Goal: Task Accomplishment & Management: Complete application form

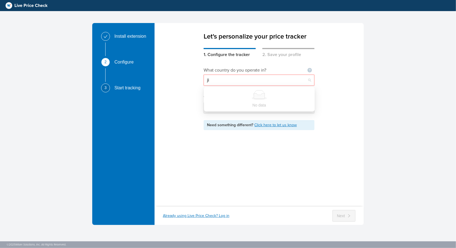
type input "j"
type input "e"
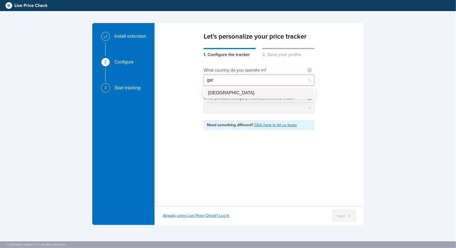
type input "germ"
click at [221, 95] on div "[GEOGRAPHIC_DATA]" at bounding box center [260, 92] width 102 height 7
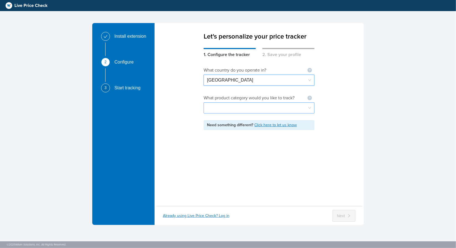
click at [221, 110] on input "search" at bounding box center [259, 108] width 104 height 11
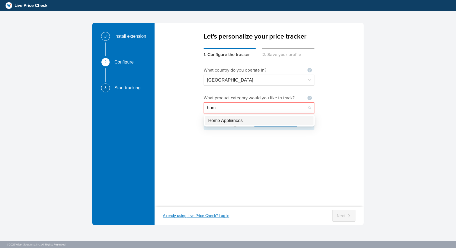
type input "home"
click at [227, 119] on div "Home Appliances" at bounding box center [260, 120] width 102 height 7
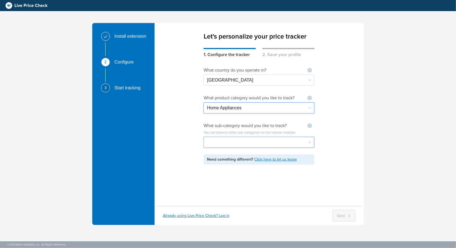
click at [215, 146] on input "search" at bounding box center [259, 142] width 104 height 11
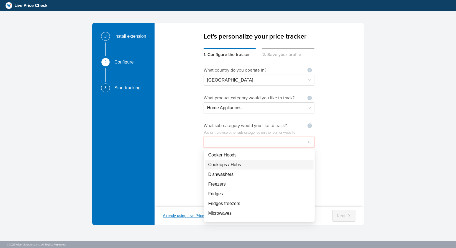
click at [227, 169] on div "Cooktops / Hobs" at bounding box center [259, 165] width 109 height 10
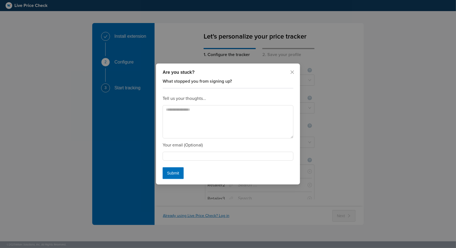
click at [167, 174] on span "Submit" at bounding box center [173, 173] width 12 height 6
